Goal: Transaction & Acquisition: Purchase product/service

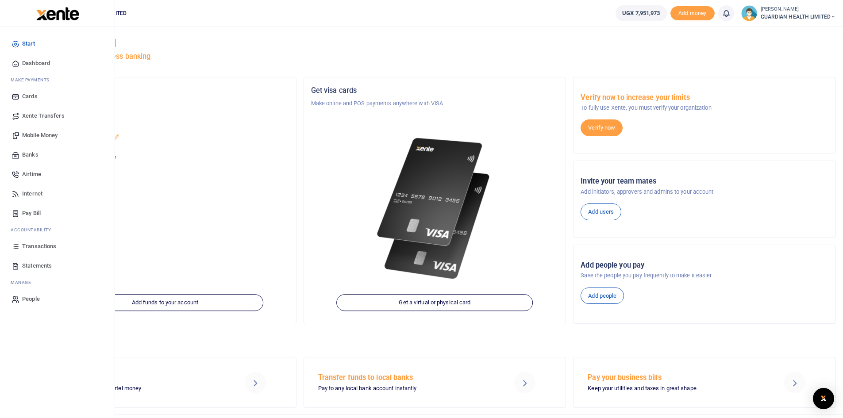
click at [37, 212] on span "Pay Bill" at bounding box center [31, 213] width 19 height 9
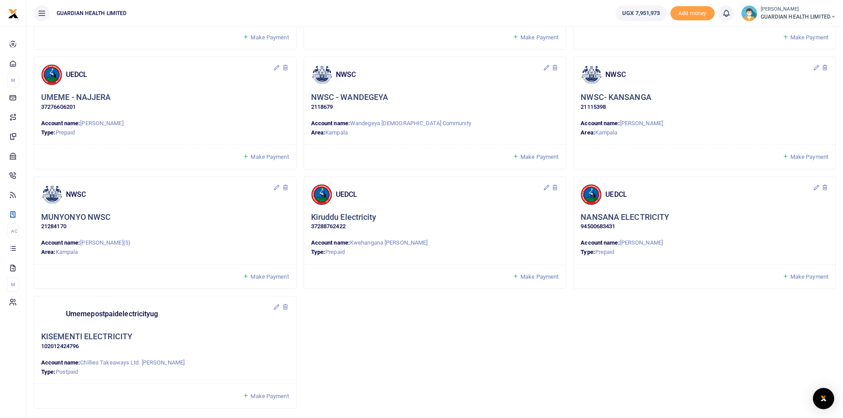
scroll to position [774, 0]
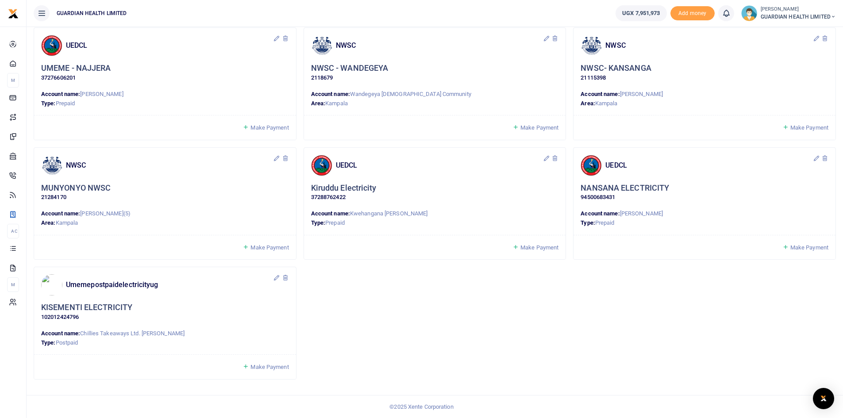
click at [270, 368] on span "Make Payment" at bounding box center [269, 367] width 38 height 7
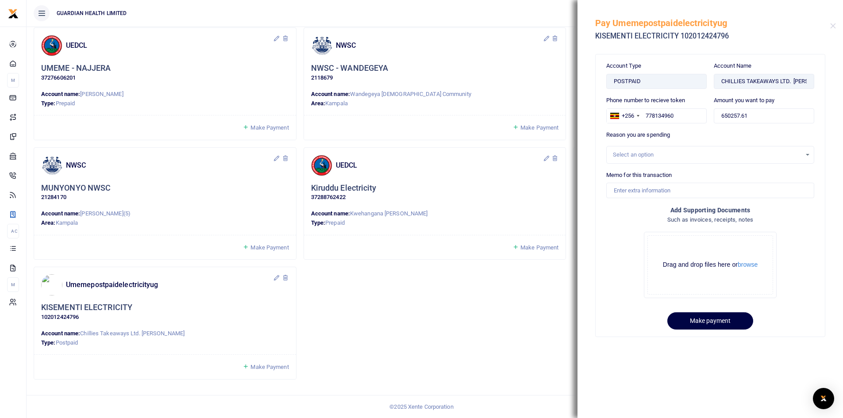
click at [650, 155] on div "Select an option" at bounding box center [707, 154] width 188 height 9
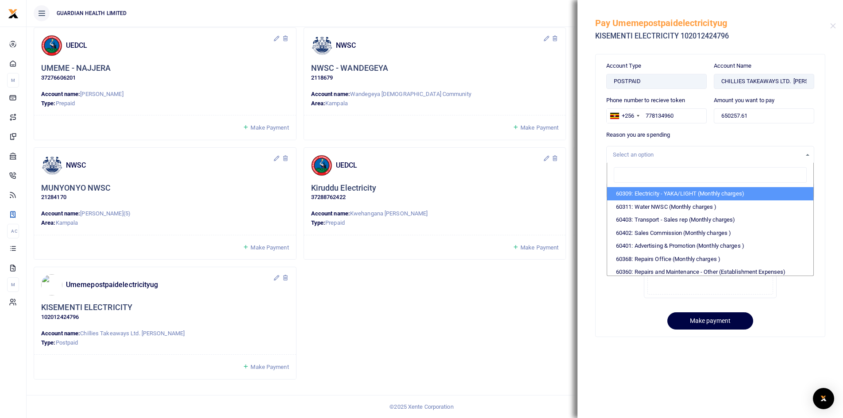
click at [651, 196] on li "60309: Electricity - YAKA/LIGHT (Monthly charges)" at bounding box center [710, 193] width 206 height 13
select select "5374"
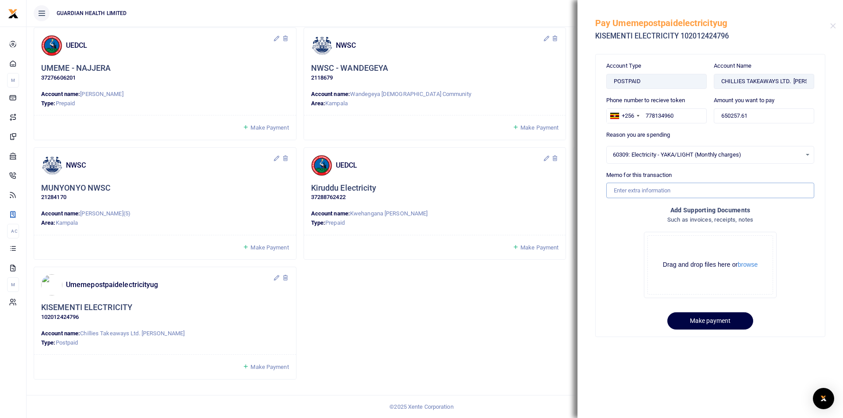
click at [635, 194] on input "Memo for this transaction" at bounding box center [710, 190] width 208 height 15
type input "Kisementi Electricity for August"
click at [706, 321] on button "Make payment" at bounding box center [710, 320] width 86 height 17
click at [727, 322] on button "Make payment" at bounding box center [710, 320] width 86 height 17
click at [763, 115] on input "650257.61" at bounding box center [763, 115] width 100 height 15
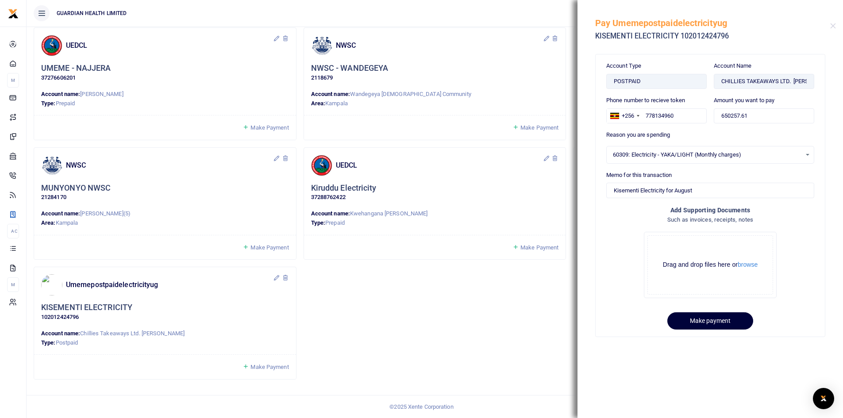
click at [714, 321] on button "Make payment" at bounding box center [710, 320] width 86 height 17
click at [832, 25] on button "Close" at bounding box center [833, 26] width 6 height 6
